Goal: Check status: Check status

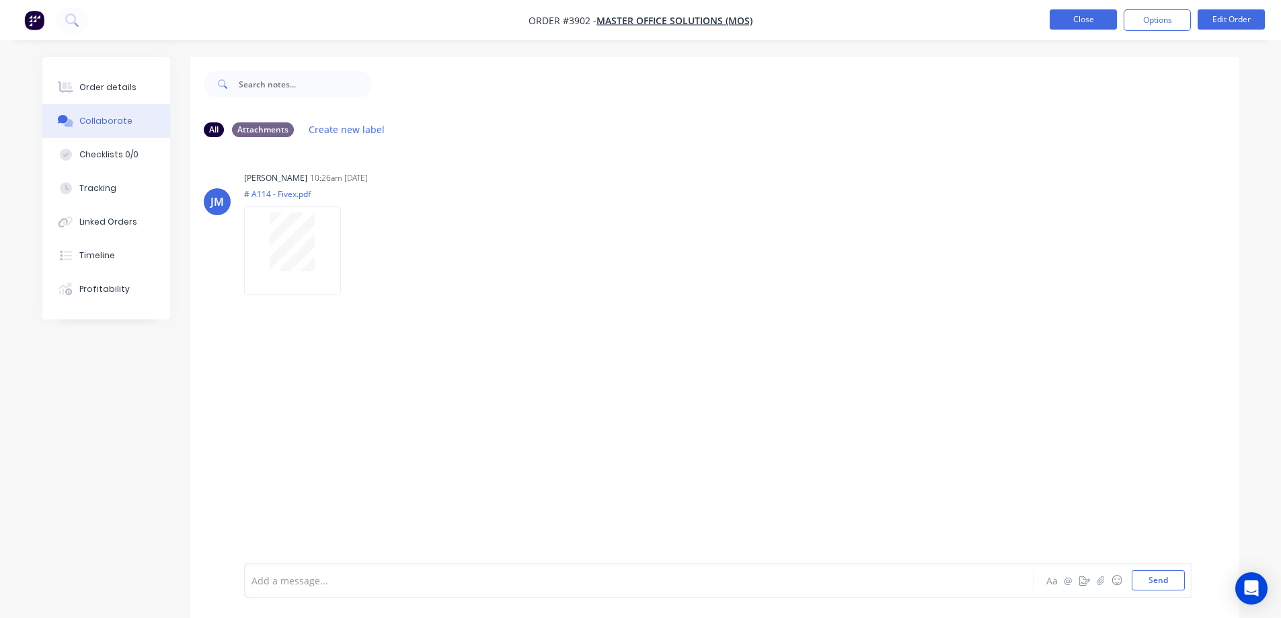
click at [1078, 17] on button "Close" at bounding box center [1082, 19] width 67 height 20
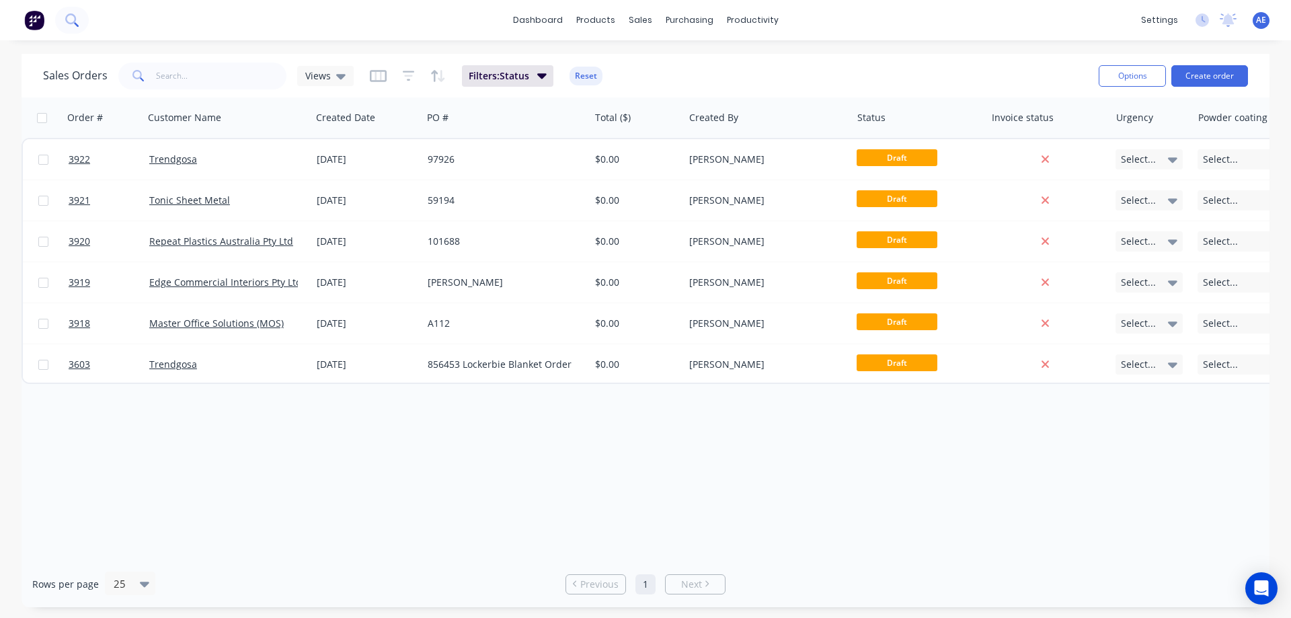
click at [74, 19] on icon at bounding box center [71, 19] width 13 height 13
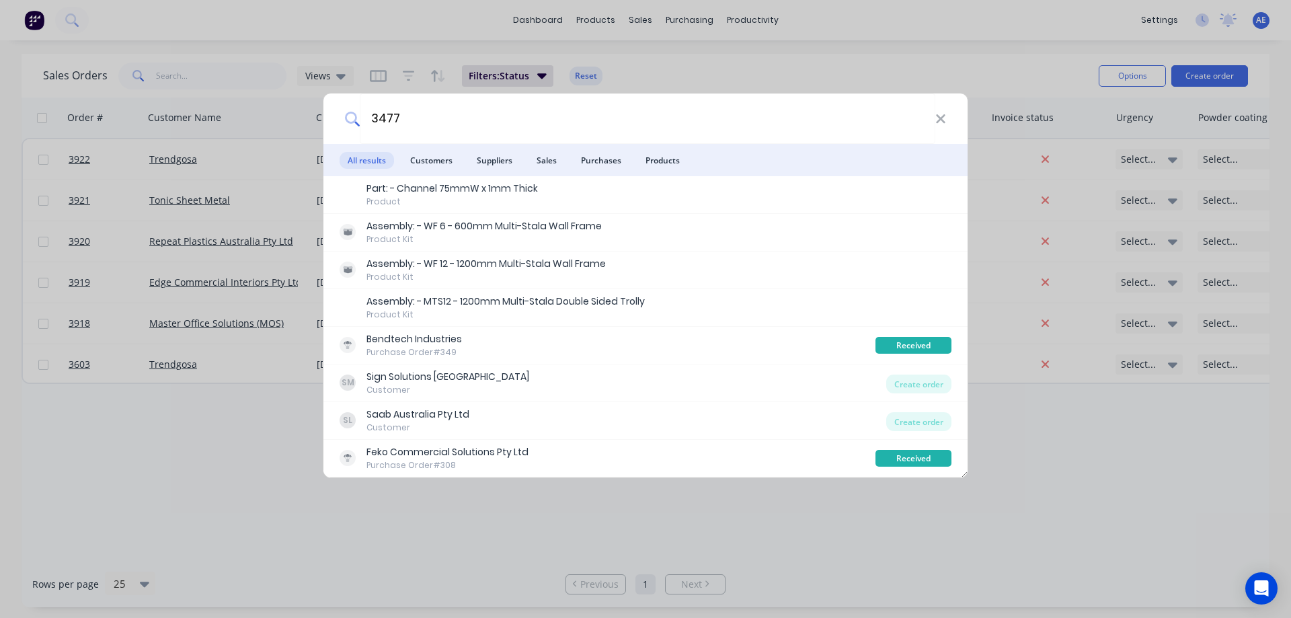
type input "3477"
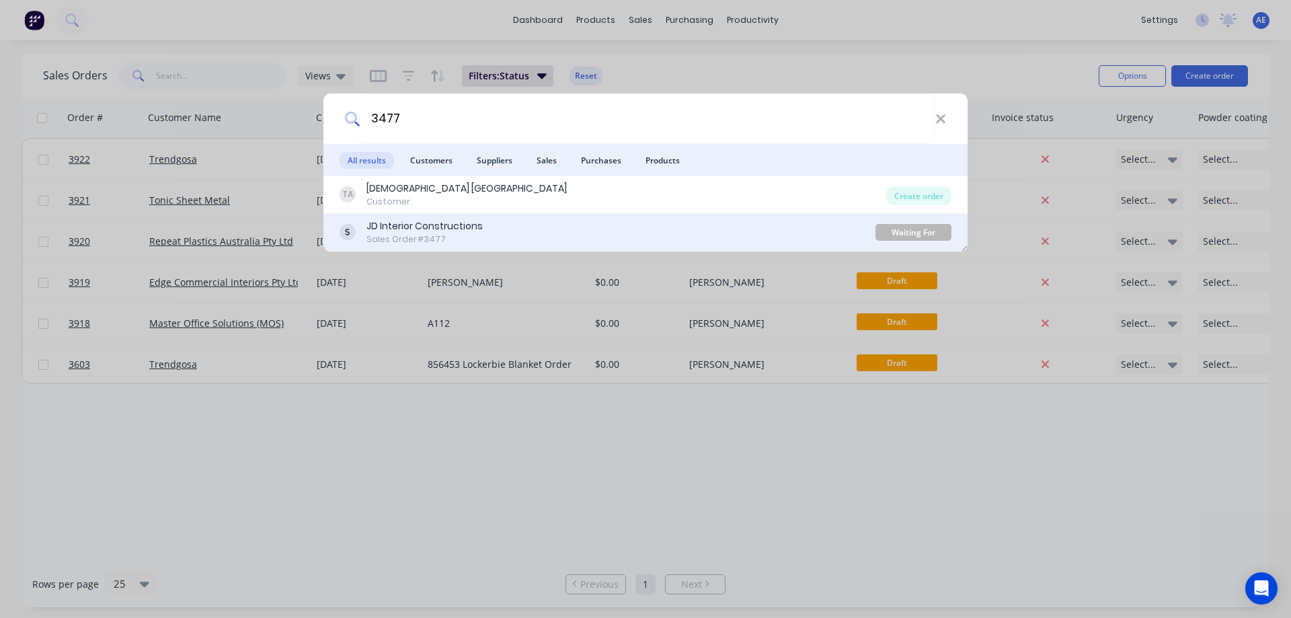
click at [501, 232] on div "JD Interior Constructions Sales Order #3477" at bounding box center [607, 232] width 536 height 26
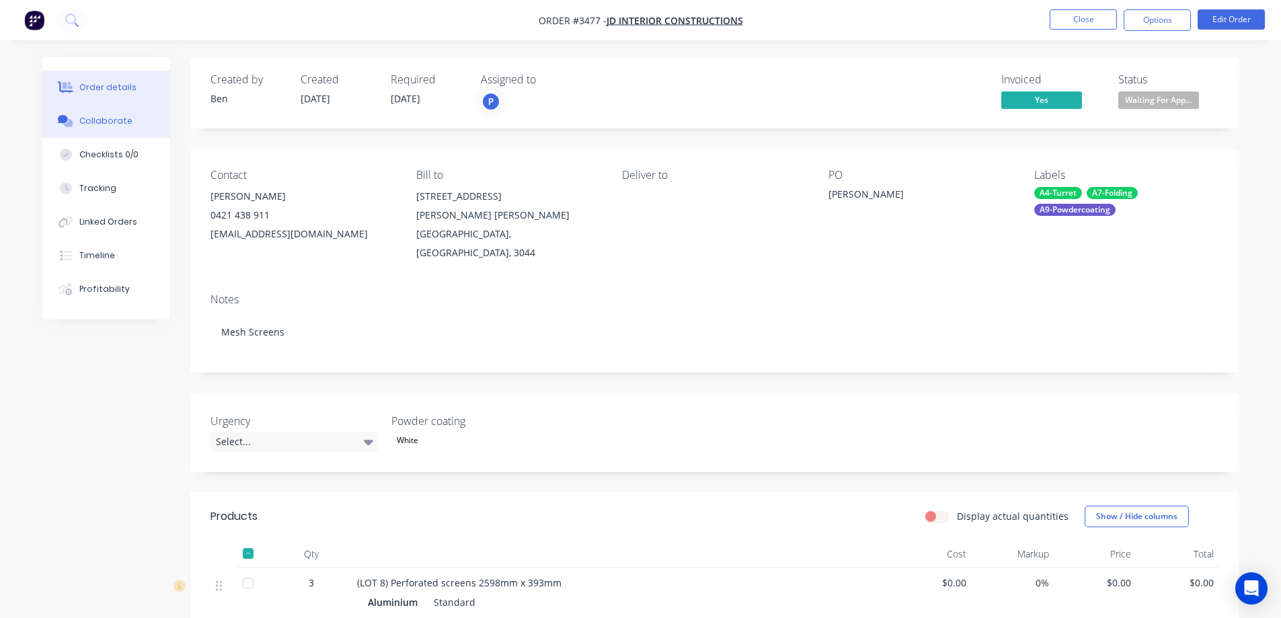
click at [105, 126] on div "Collaborate" at bounding box center [105, 121] width 53 height 12
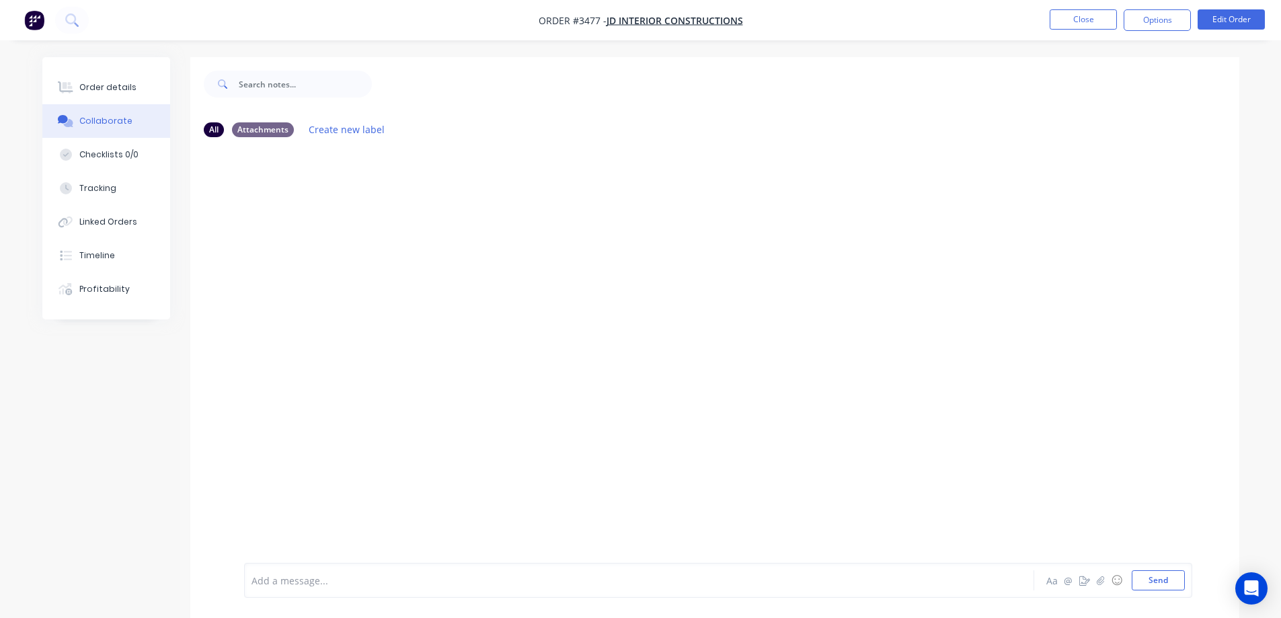
click at [898, 188] on div at bounding box center [714, 355] width 1049 height 415
click at [1065, 13] on button "Close" at bounding box center [1082, 19] width 67 height 20
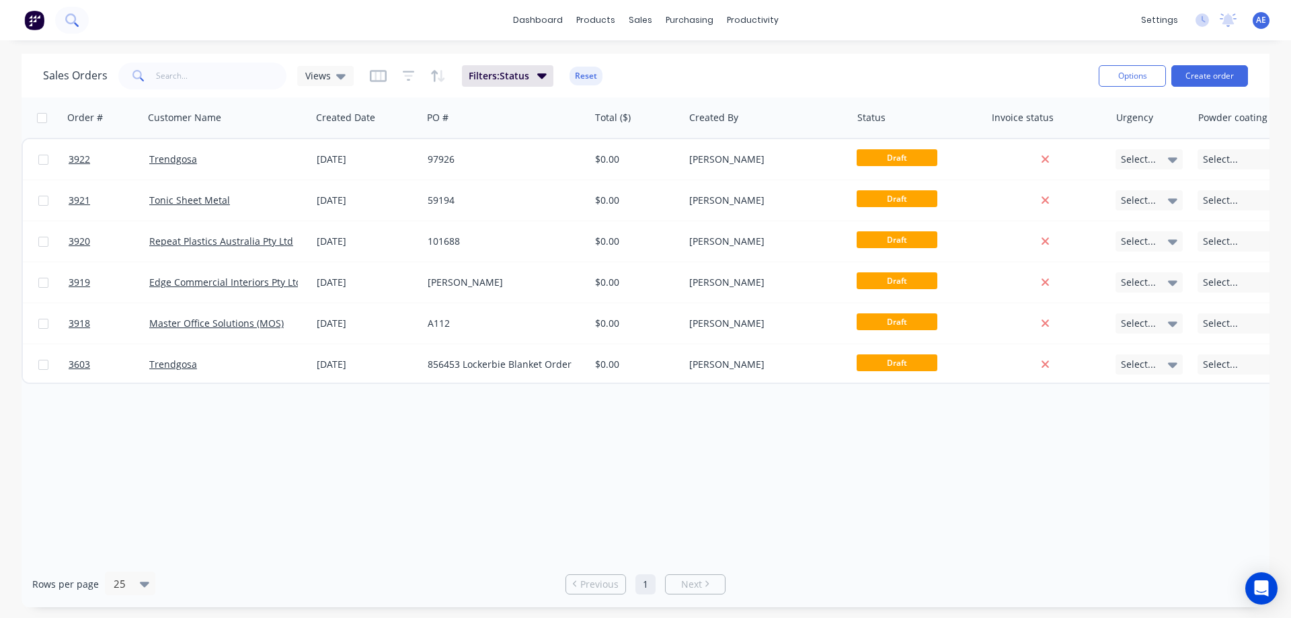
click at [75, 17] on icon at bounding box center [70, 18] width 11 height 11
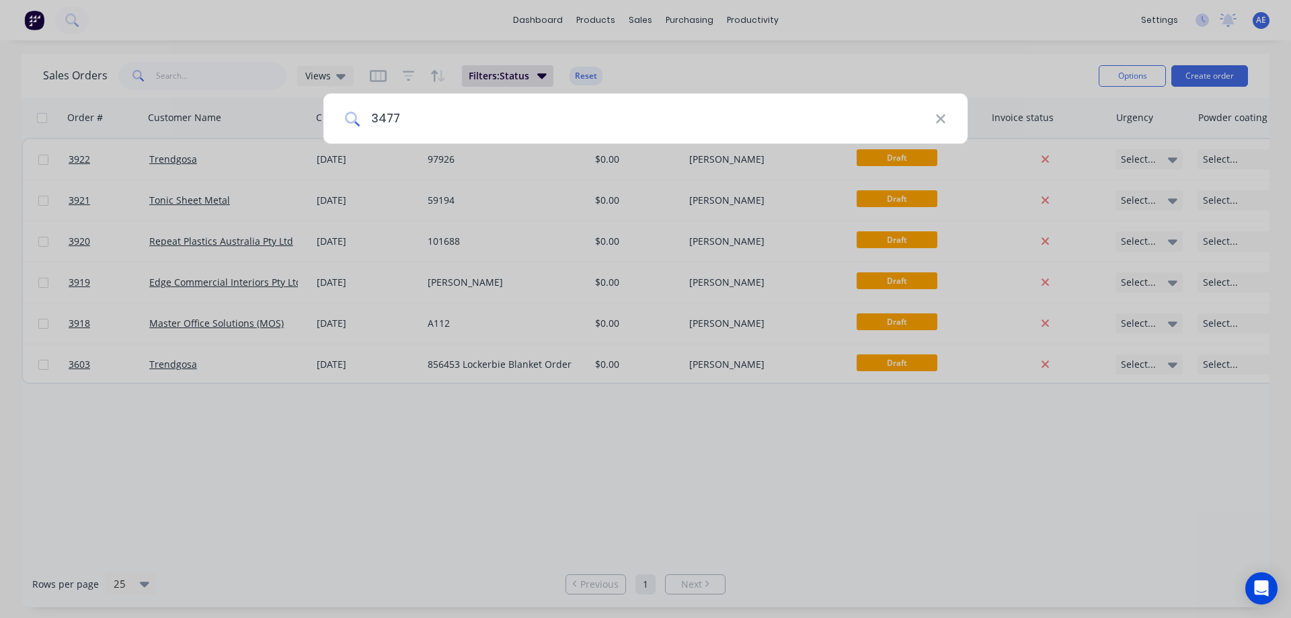
type input "3477"
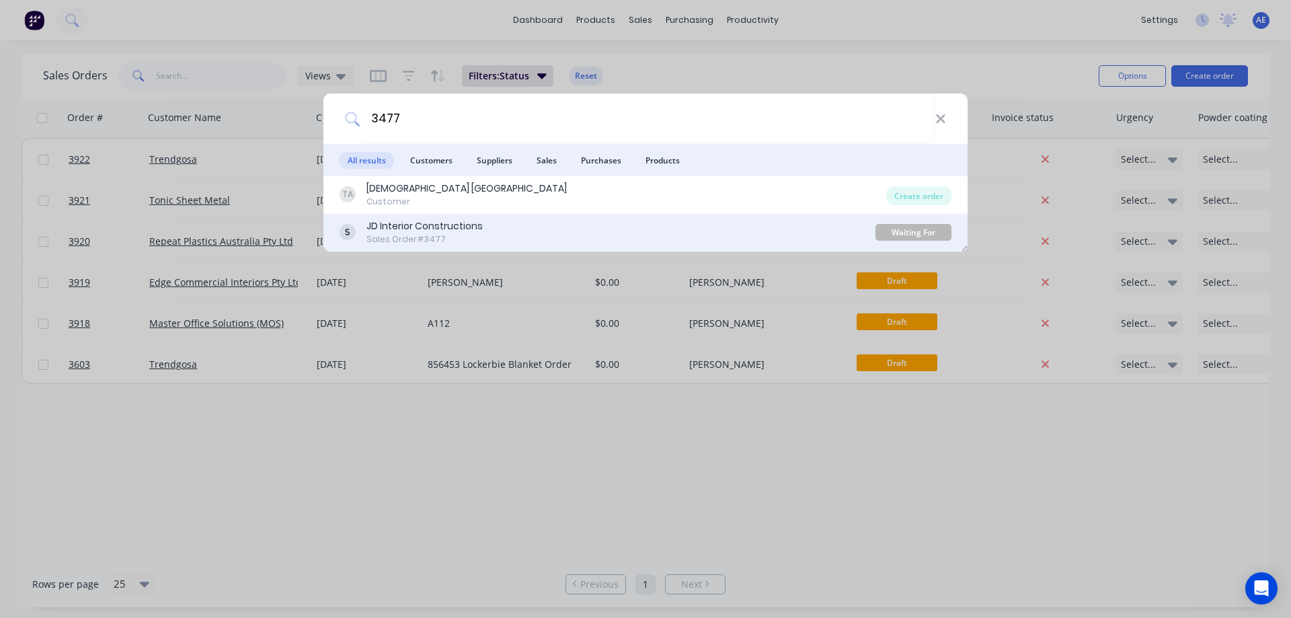
click at [495, 214] on div "JD Interior Constructions Sales Order #3477 Waiting For Approval" at bounding box center [645, 233] width 644 height 38
click at [495, 220] on div "JD Interior Constructions Sales Order #3477" at bounding box center [607, 232] width 536 height 26
